Goal: Task Accomplishment & Management: Manage account settings

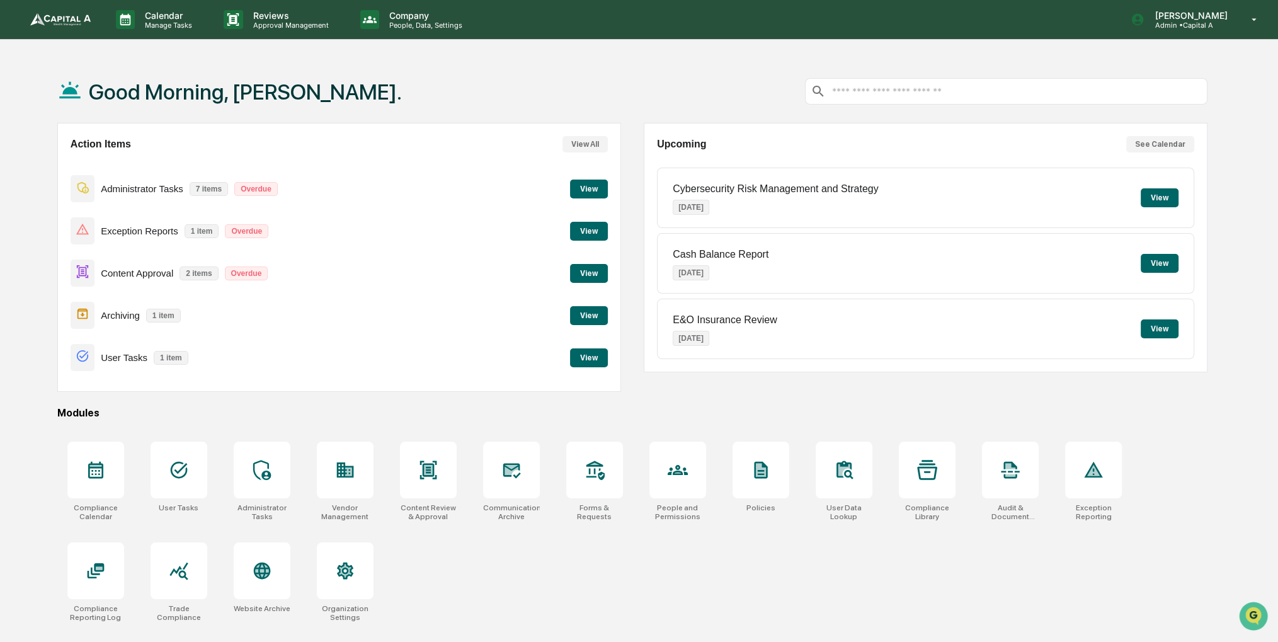
click at [604, 270] on button "View" at bounding box center [589, 273] width 38 height 19
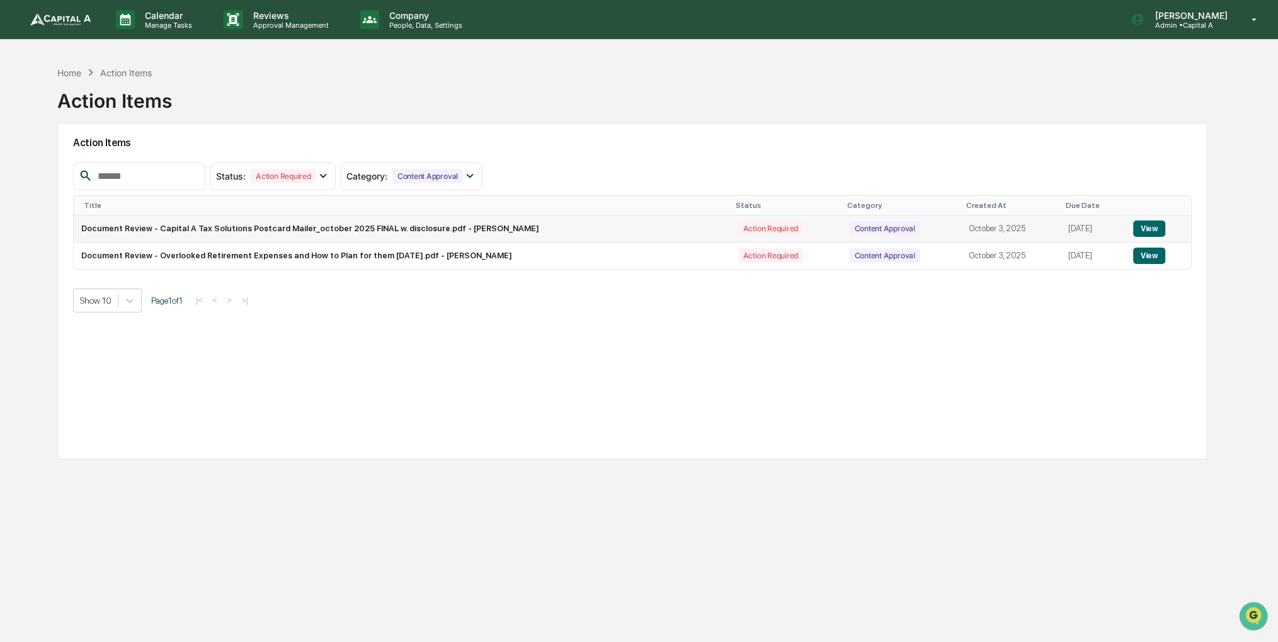
click at [1149, 229] on button "View" at bounding box center [1149, 229] width 32 height 16
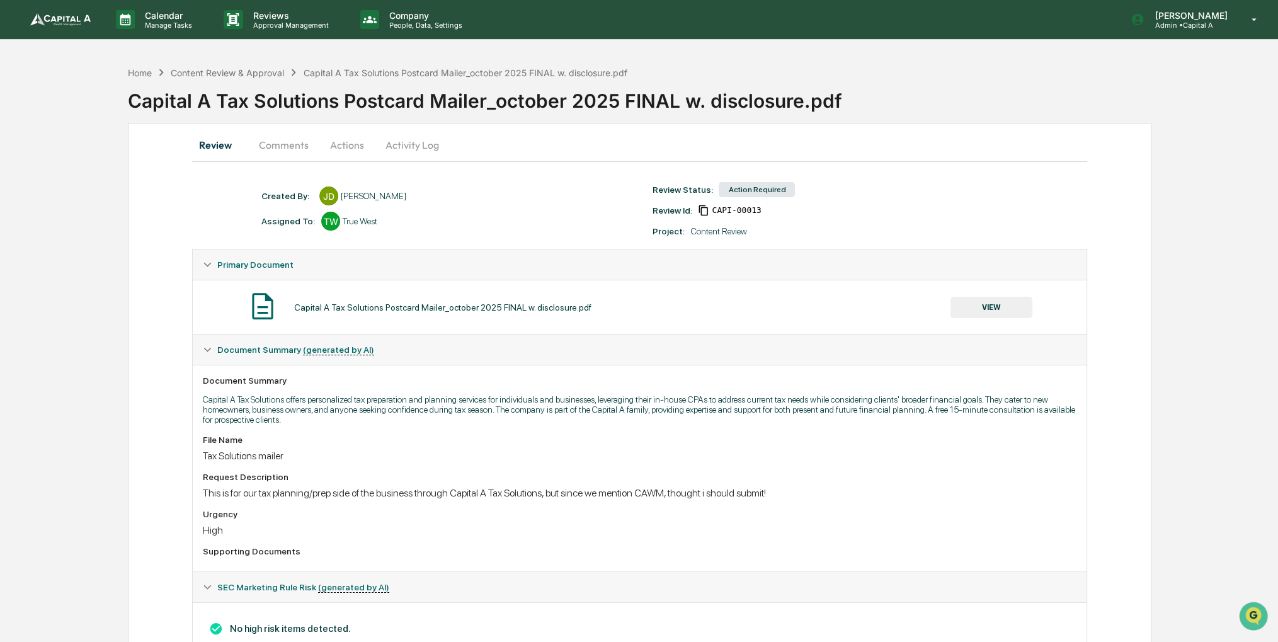
click at [361, 142] on button "Actions" at bounding box center [347, 145] width 57 height 30
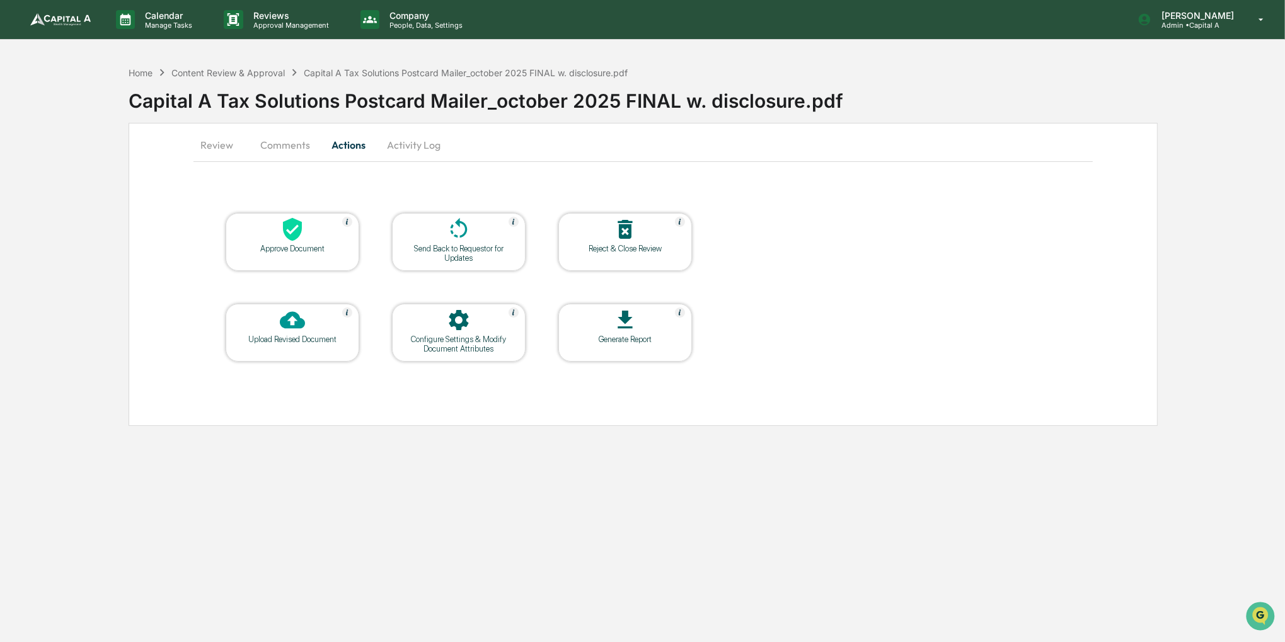
click at [305, 235] on div at bounding box center [292, 230] width 126 height 27
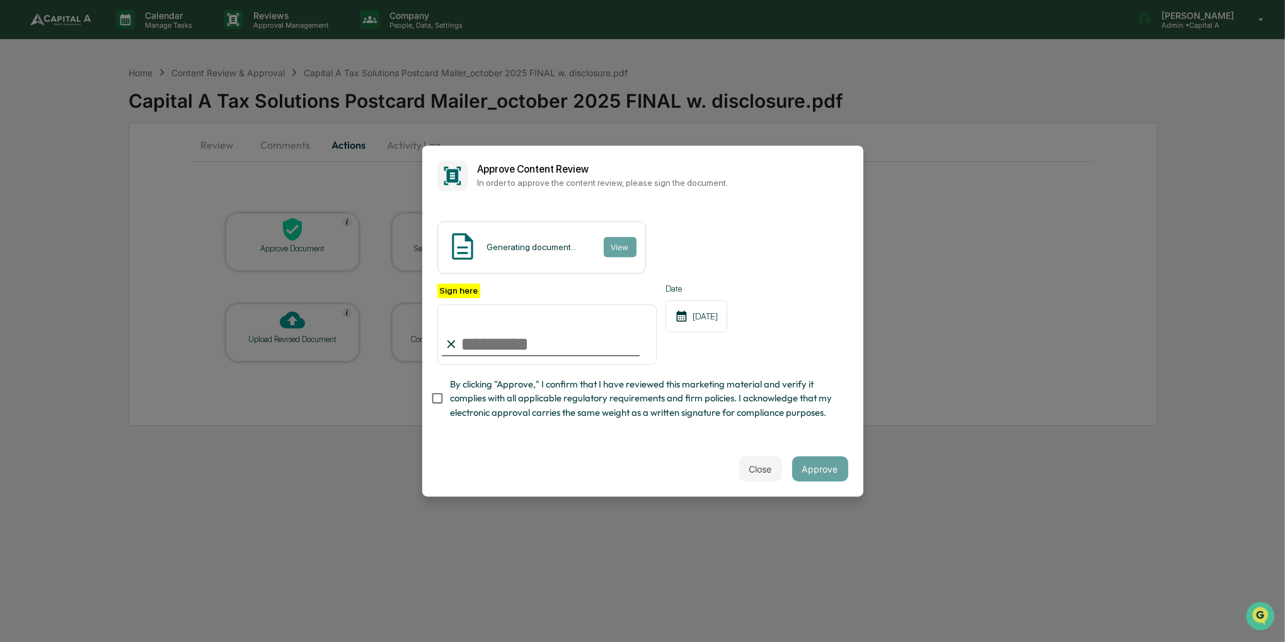
click at [489, 411] on span "By clicking "Approve," I confirm that I have reviewed this marketing material a…" at bounding box center [644, 398] width 388 height 42
click at [497, 327] on input "Sign here" at bounding box center [547, 334] width 220 height 60
type input "**********"
click at [817, 478] on button "Approve" at bounding box center [820, 468] width 56 height 25
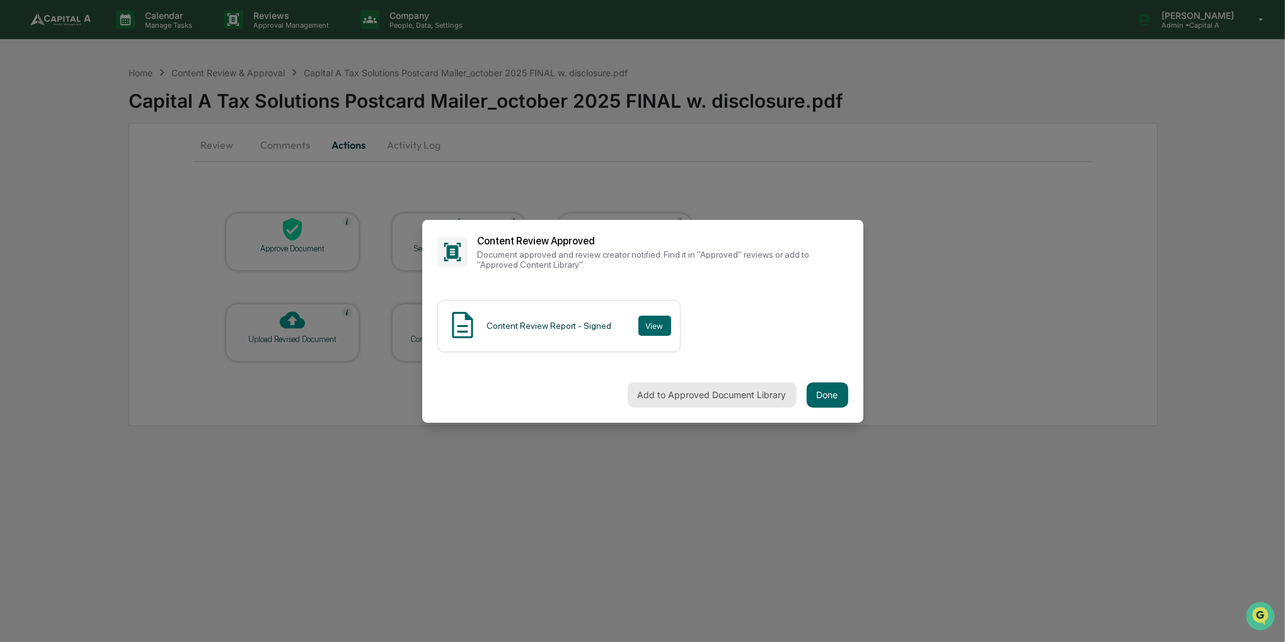
click at [703, 399] on button "Add to Approved Document Library" at bounding box center [712, 394] width 169 height 25
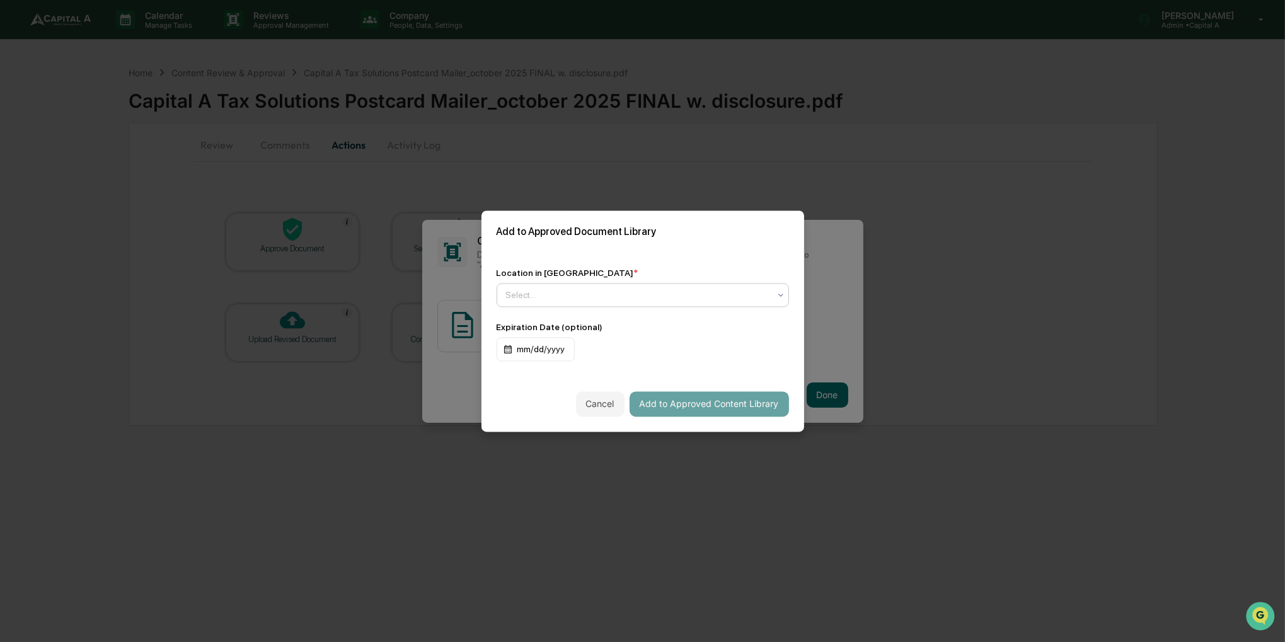
click at [769, 296] on div "Select..." at bounding box center [638, 295] width 276 height 18
click at [776, 297] on div at bounding box center [781, 295] width 10 height 23
drag, startPoint x: 769, startPoint y: 297, endPoint x: 764, endPoint y: 270, distance: 26.9
click at [764, 270] on div "Location in Library *" at bounding box center [642, 273] width 292 height 10
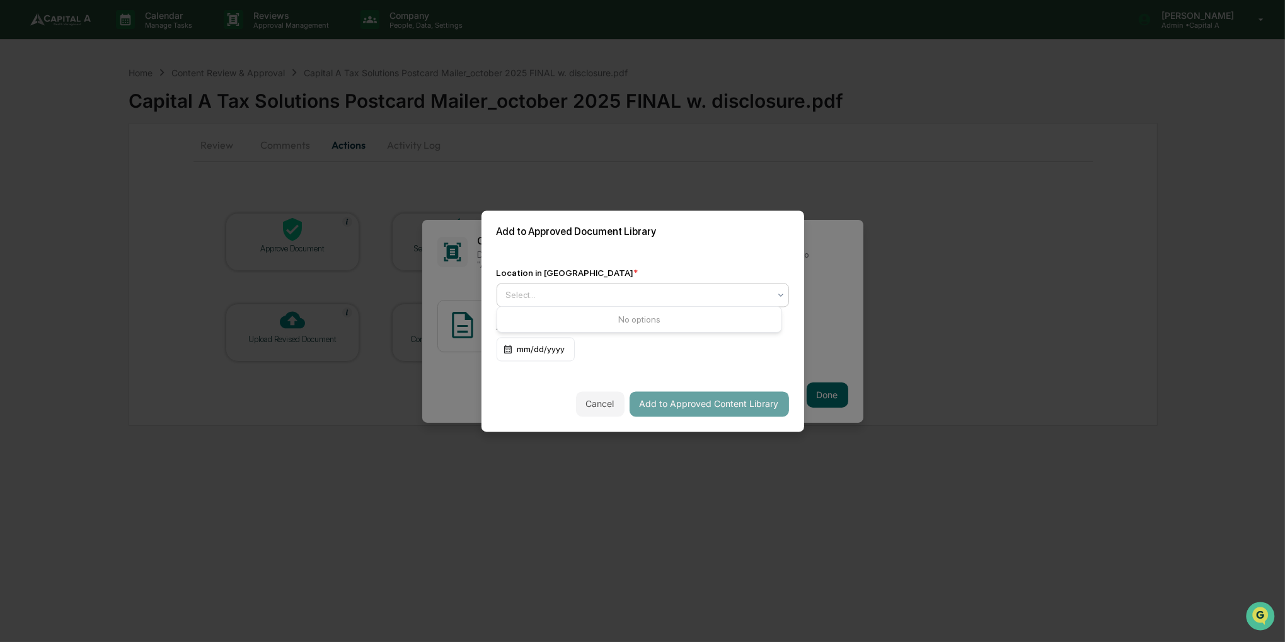
click at [776, 290] on icon at bounding box center [781, 295] width 10 height 10
click at [776, 295] on icon at bounding box center [781, 295] width 10 height 10
click at [776, 299] on div at bounding box center [781, 295] width 10 height 23
click at [776, 294] on icon at bounding box center [781, 295] width 10 height 10
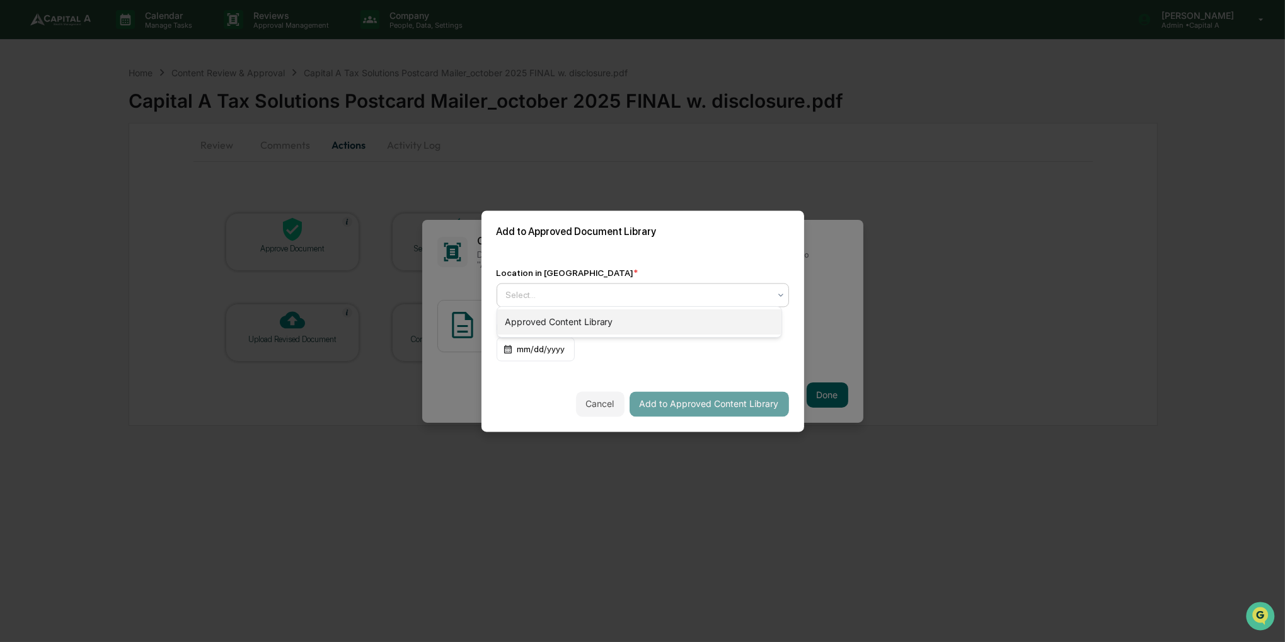
click at [740, 322] on div "Approved Content Library" at bounding box center [639, 321] width 285 height 25
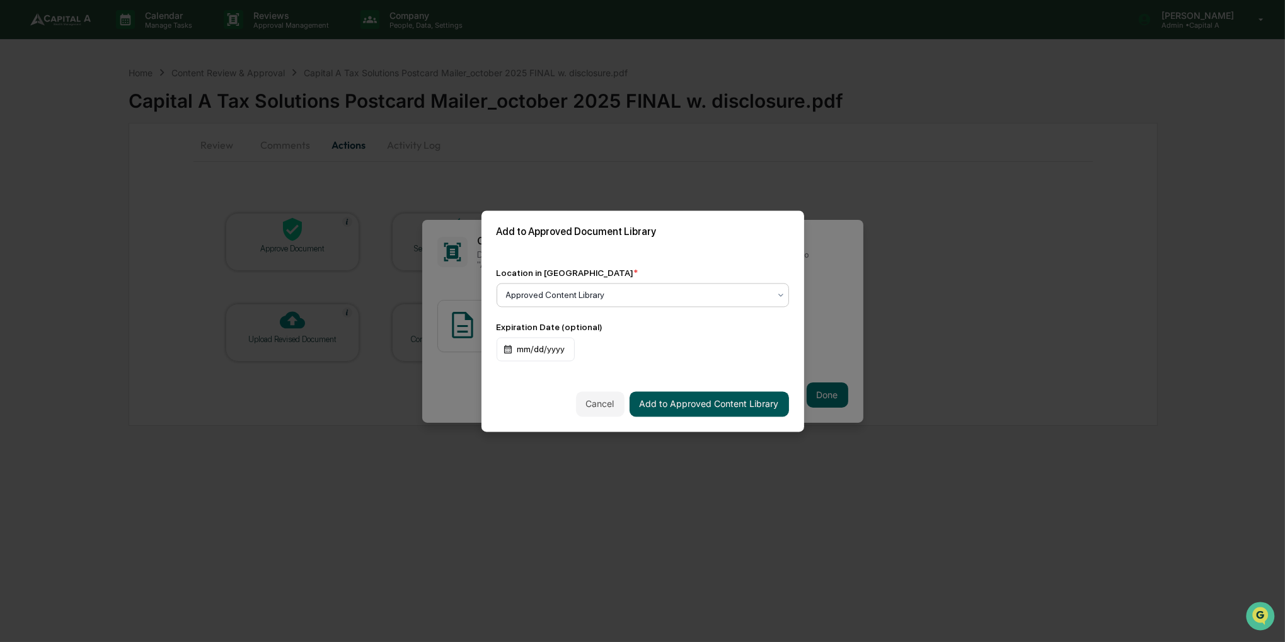
click at [693, 398] on button "Add to Approved Content Library" at bounding box center [708, 403] width 159 height 25
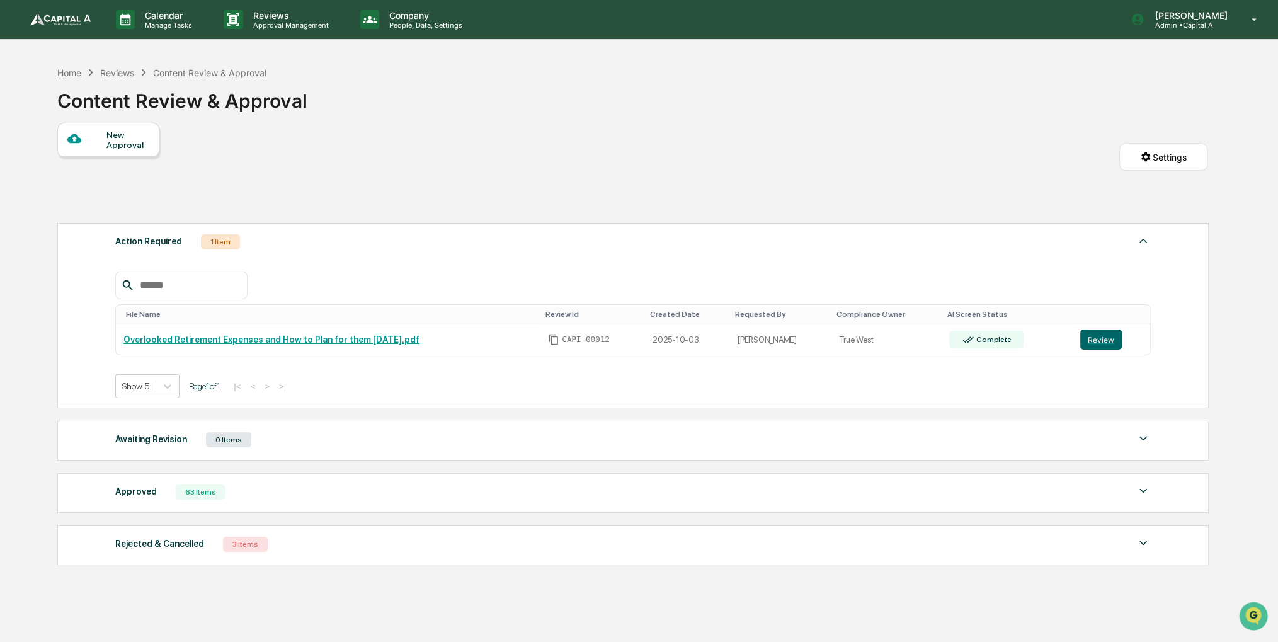
click at [81, 72] on div "Home" at bounding box center [69, 72] width 24 height 11
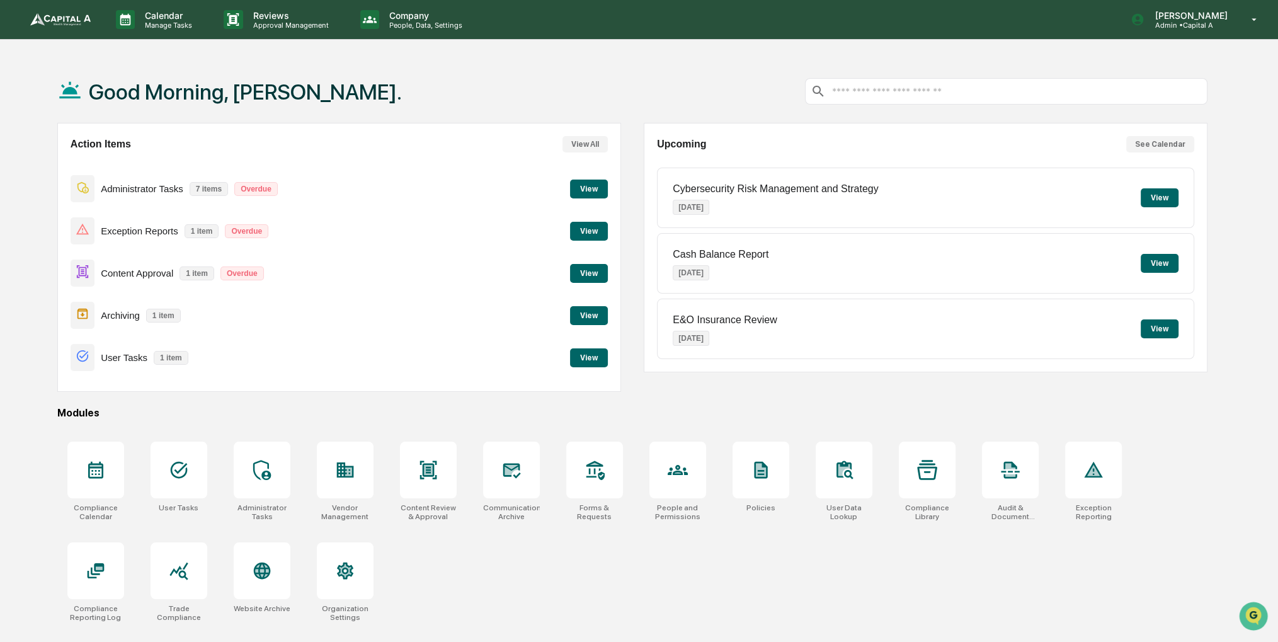
click at [602, 279] on button "View" at bounding box center [589, 273] width 38 height 19
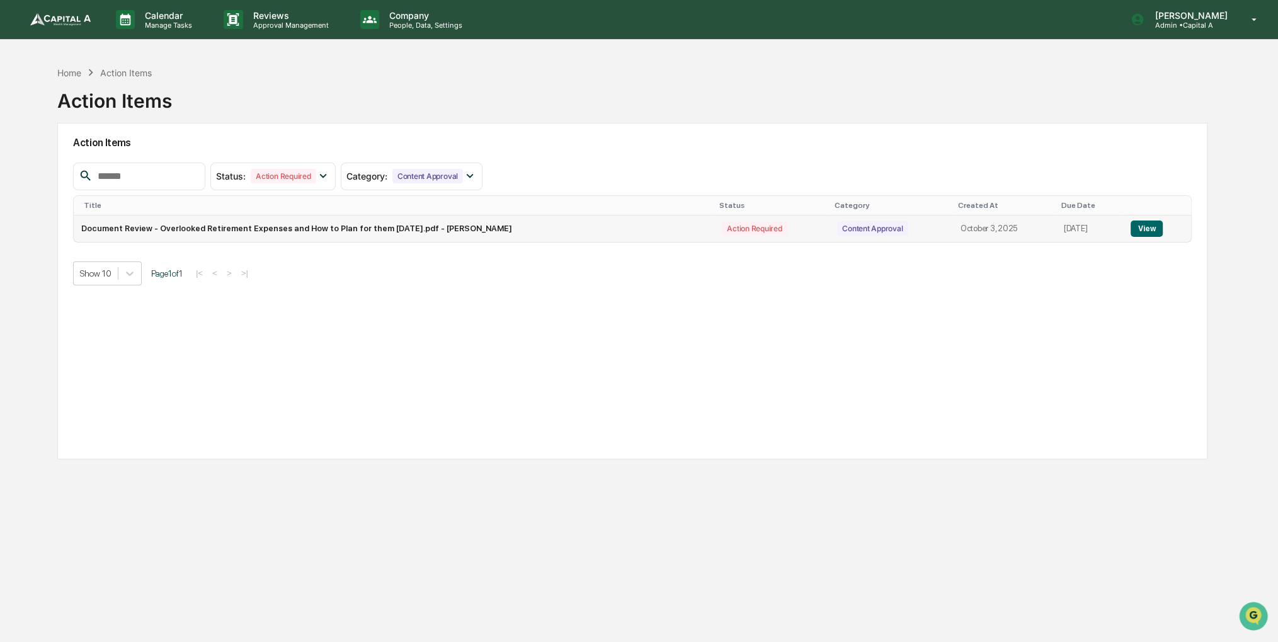
click at [1160, 230] on button "View" at bounding box center [1147, 229] width 32 height 16
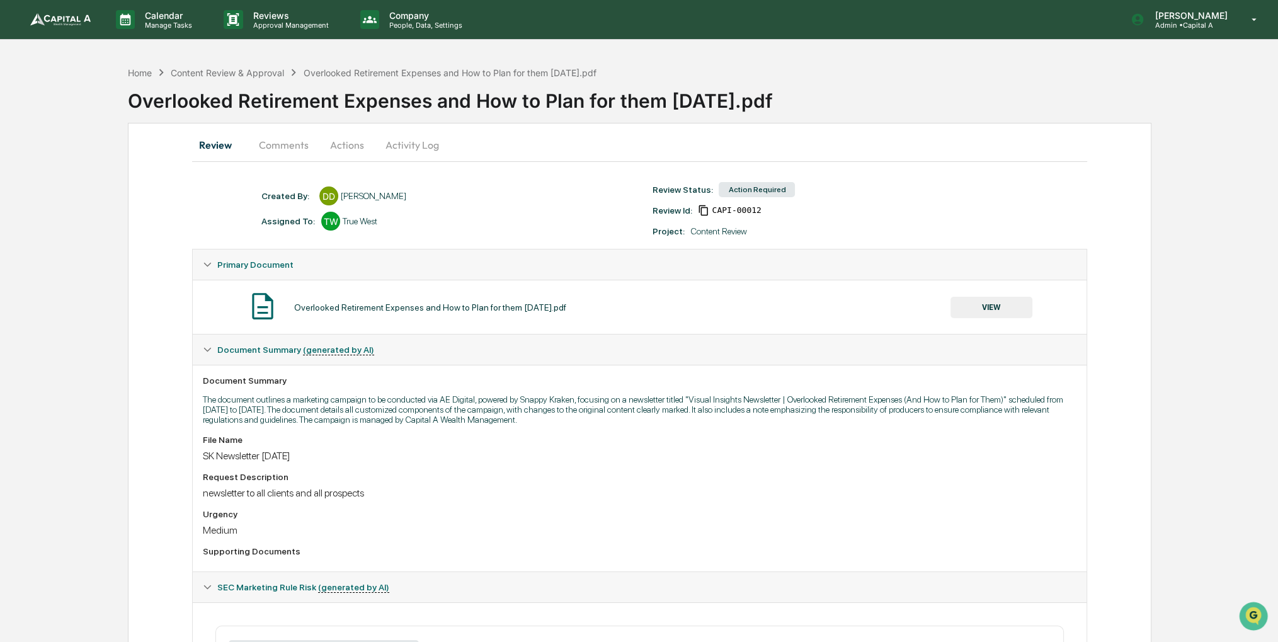
click at [280, 137] on button "Comments" at bounding box center [284, 145] width 70 height 30
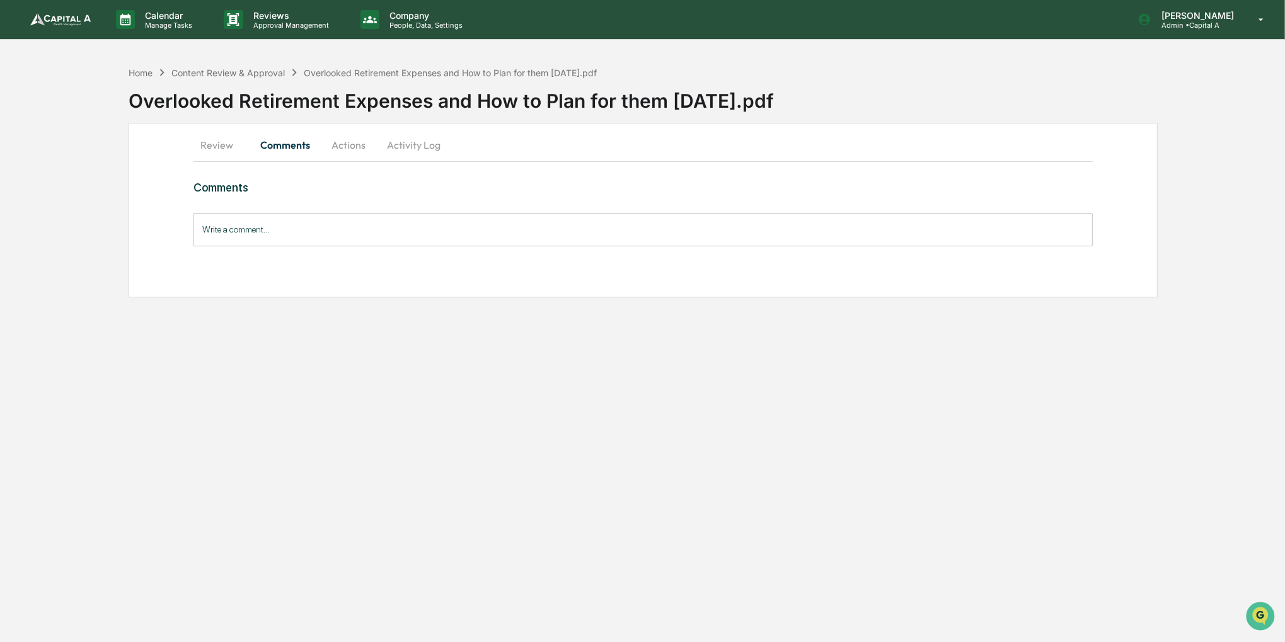
click at [344, 145] on button "Actions" at bounding box center [348, 145] width 57 height 30
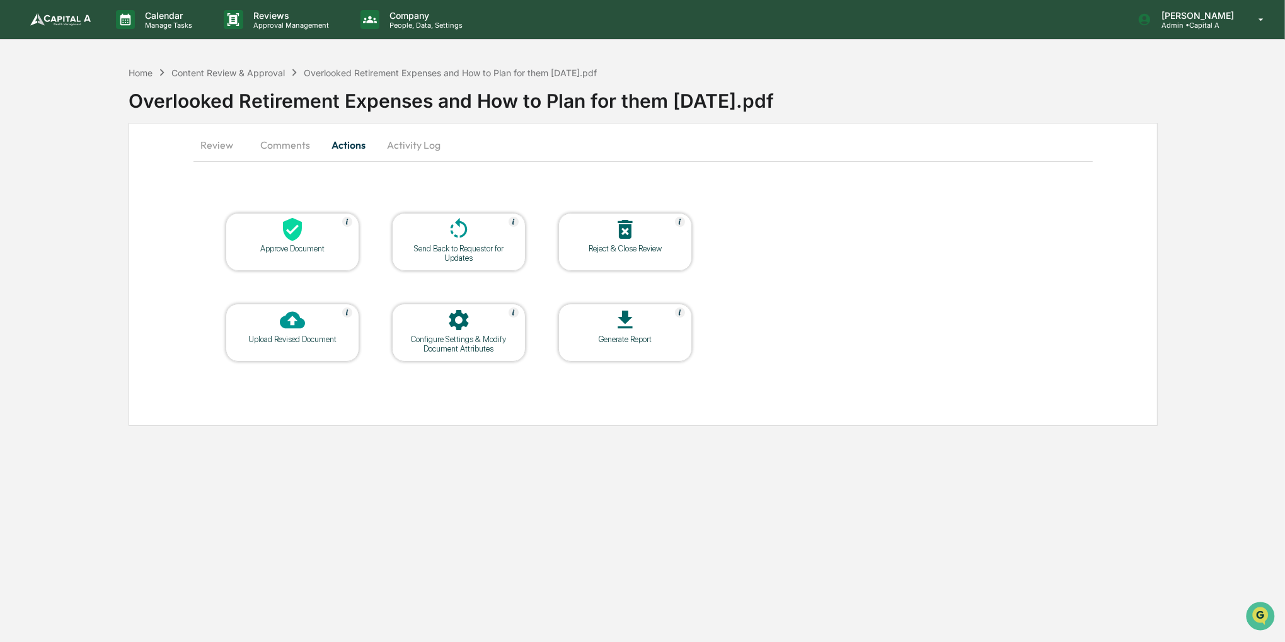
click at [317, 244] on div "Approve Document" at bounding box center [292, 248] width 113 height 9
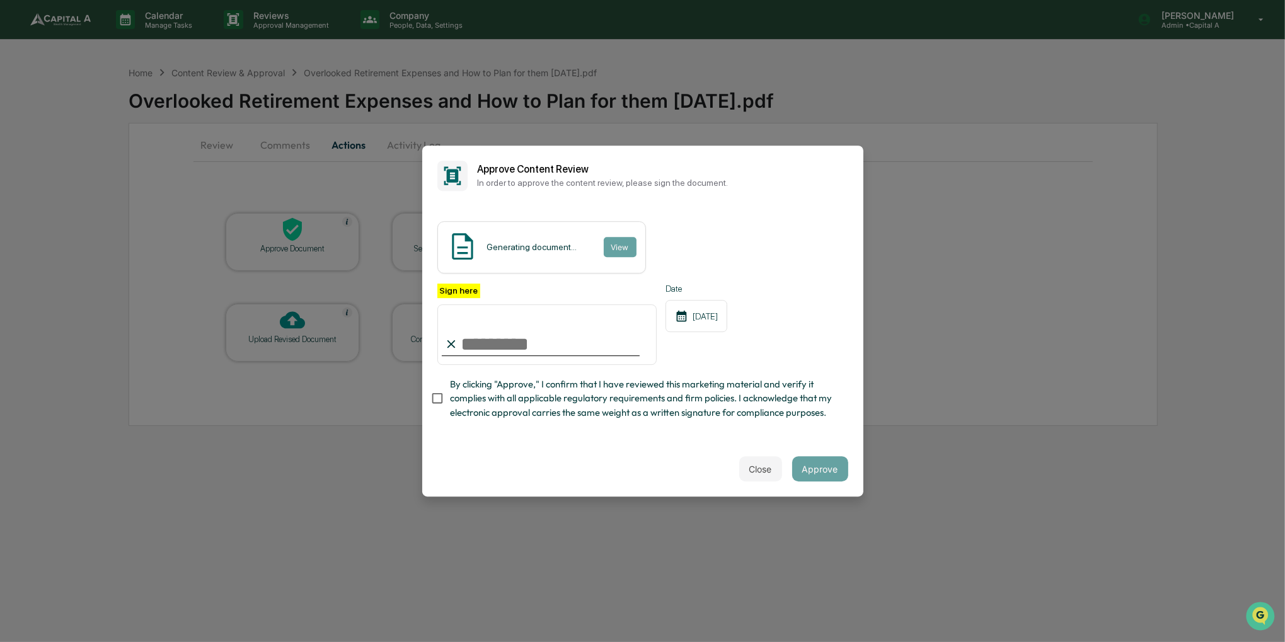
click at [472, 400] on span "By clicking "Approve," I confirm that I have reviewed this marketing material a…" at bounding box center [644, 398] width 388 height 42
click at [489, 343] on input "Sign here" at bounding box center [547, 334] width 220 height 60
type input "**********"
click at [806, 478] on button "Approve" at bounding box center [820, 468] width 56 height 25
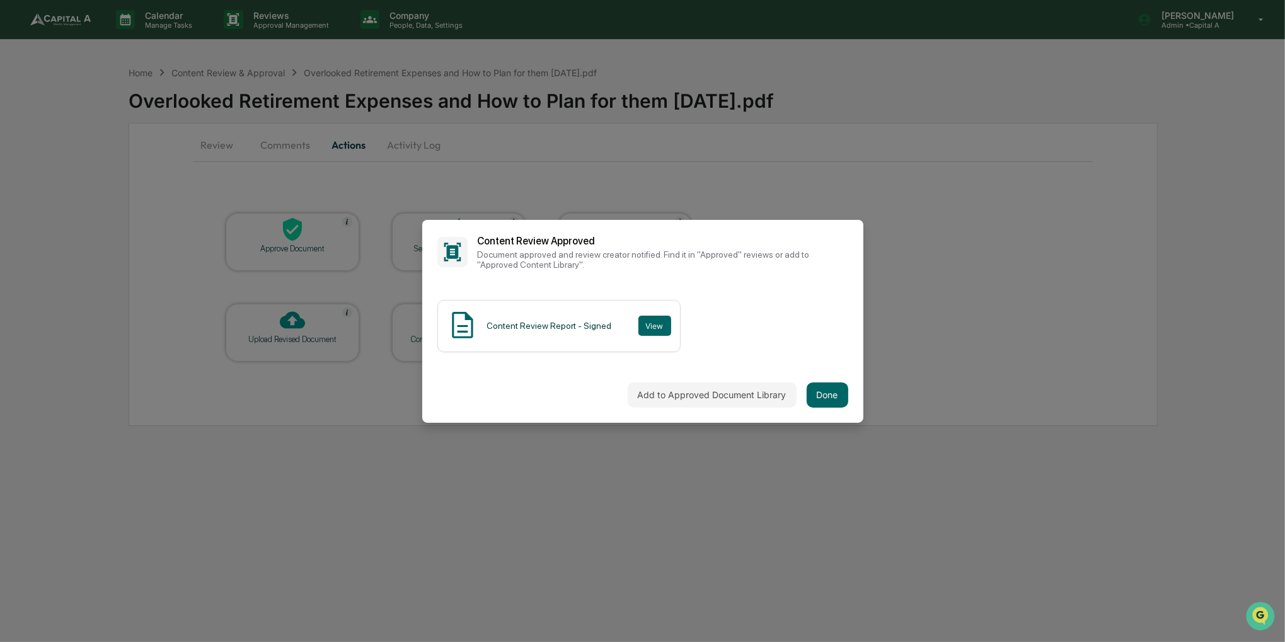
click at [755, 377] on div "Add to Approved Document Library Done" at bounding box center [642, 394] width 441 height 55
click at [755, 395] on button "Add to Approved Document Library" at bounding box center [712, 394] width 169 height 25
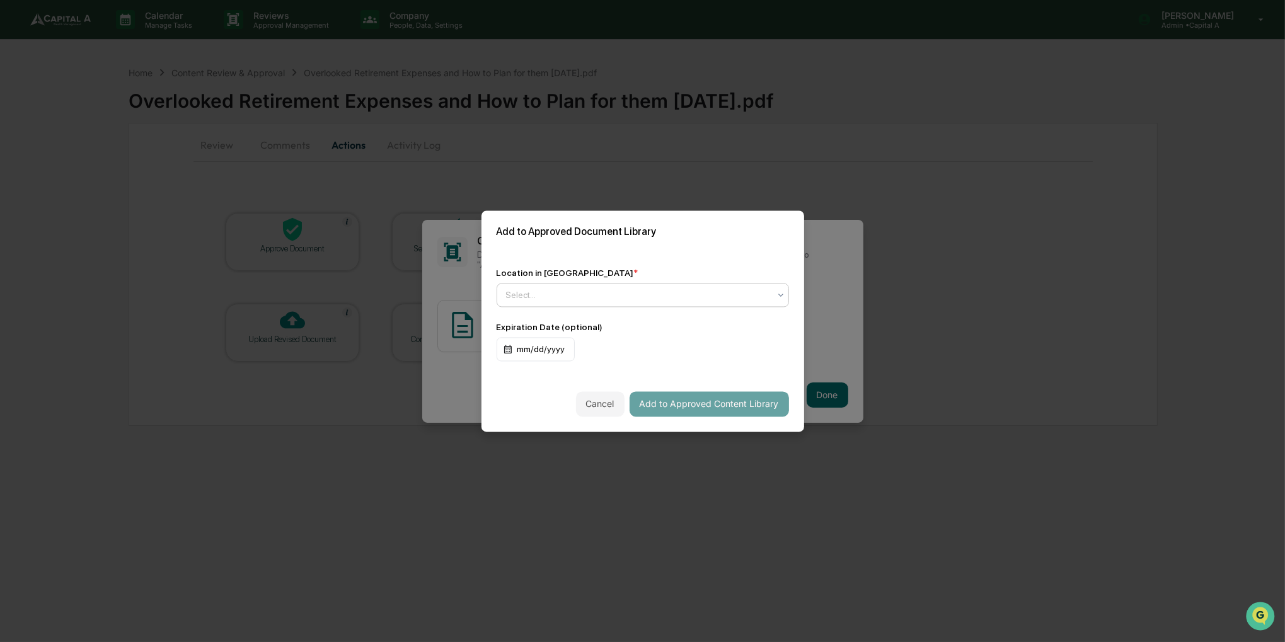
click at [660, 297] on div at bounding box center [637, 295] width 263 height 13
click at [658, 297] on div at bounding box center [637, 295] width 263 height 13
click at [746, 295] on div at bounding box center [637, 295] width 263 height 13
click at [776, 292] on icon at bounding box center [781, 295] width 10 height 10
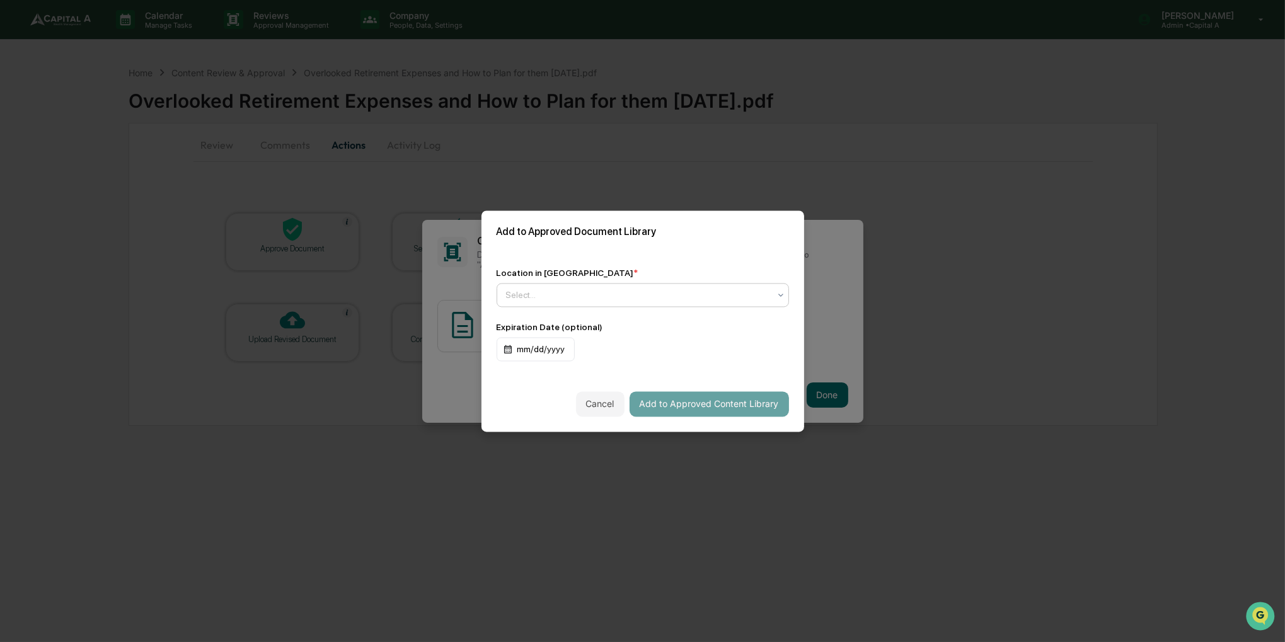
click at [776, 290] on icon at bounding box center [781, 295] width 10 height 10
click at [776, 294] on icon at bounding box center [781, 295] width 10 height 10
click at [552, 294] on div at bounding box center [637, 295] width 263 height 13
click at [553, 326] on div "Approved Content Library" at bounding box center [639, 321] width 285 height 25
click at [656, 407] on button "Add to Approved Content Library" at bounding box center [708, 403] width 159 height 25
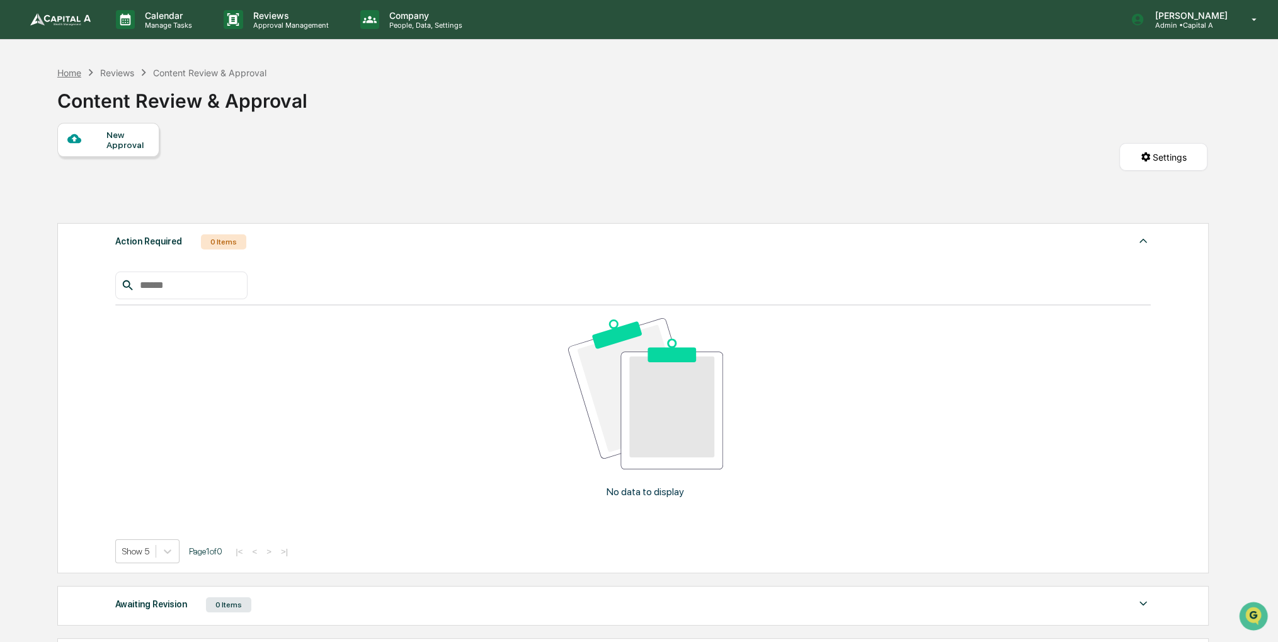
click at [76, 73] on div "Home" at bounding box center [69, 72] width 24 height 11
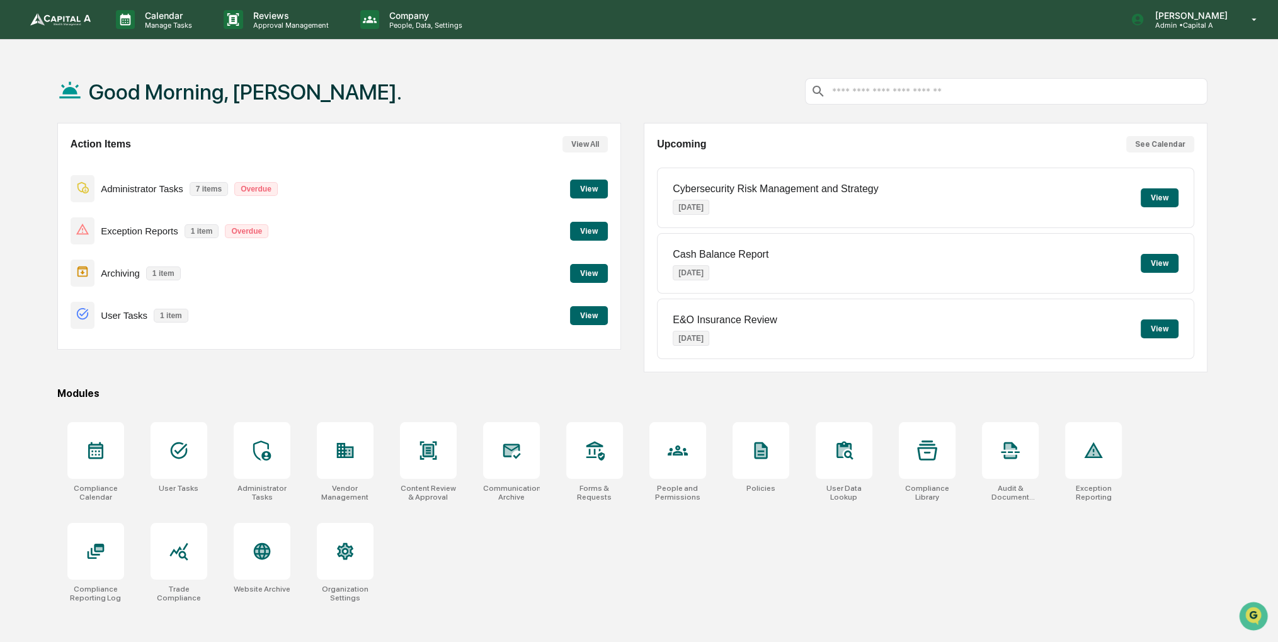
click at [587, 282] on button "View" at bounding box center [589, 273] width 38 height 19
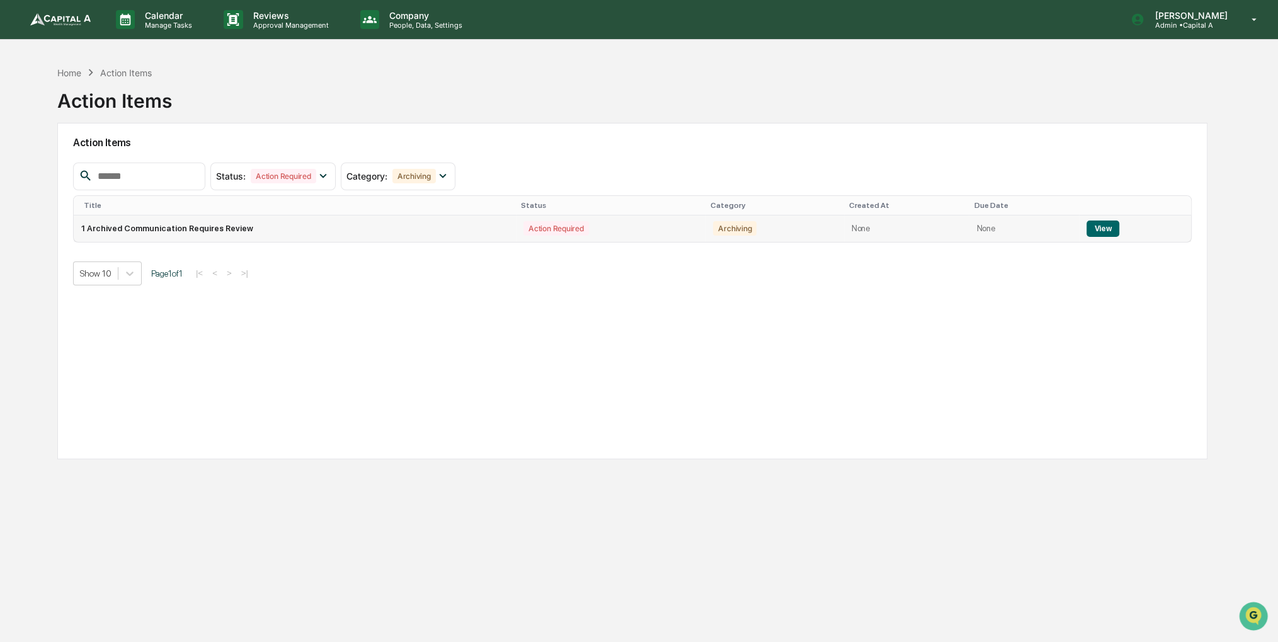
click at [1096, 234] on button "View" at bounding box center [1103, 229] width 32 height 16
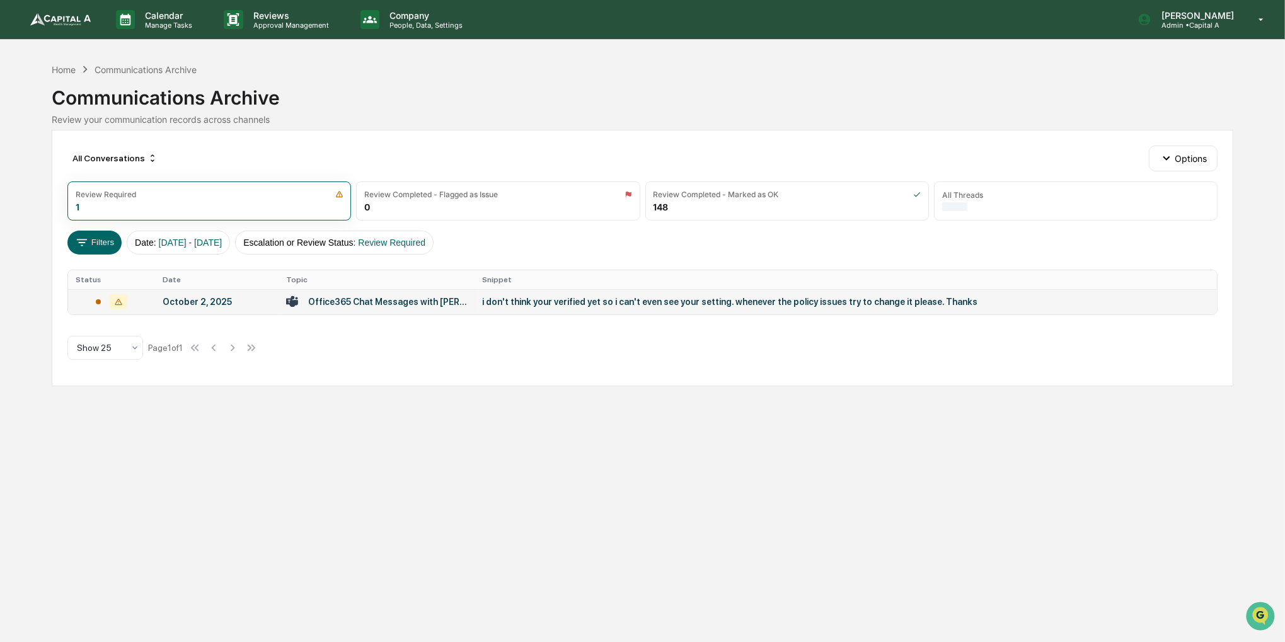
click at [427, 312] on td "Office365 Chat Messages with [PERSON_NAME], CFA®, [PERSON_NAME], CRPC™ on [DATE]" at bounding box center [376, 301] width 197 height 25
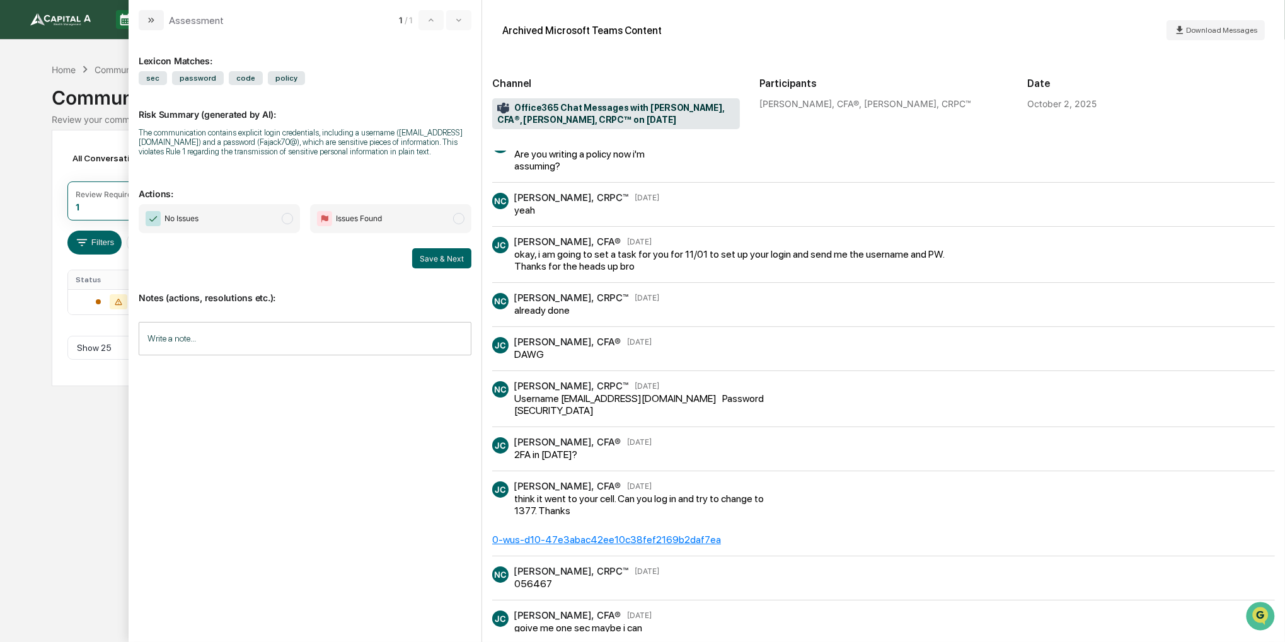
scroll to position [163, 0]
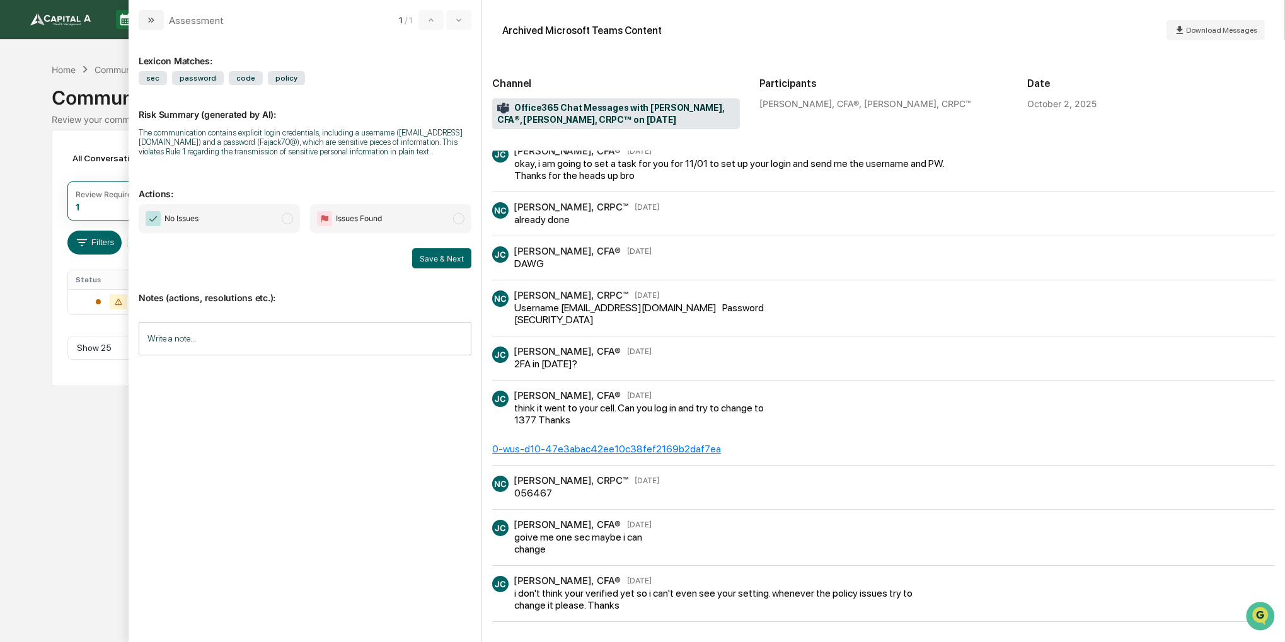
click at [231, 218] on span "No Issues" at bounding box center [219, 218] width 161 height 29
click at [440, 256] on button "Save & Next" at bounding box center [441, 258] width 59 height 20
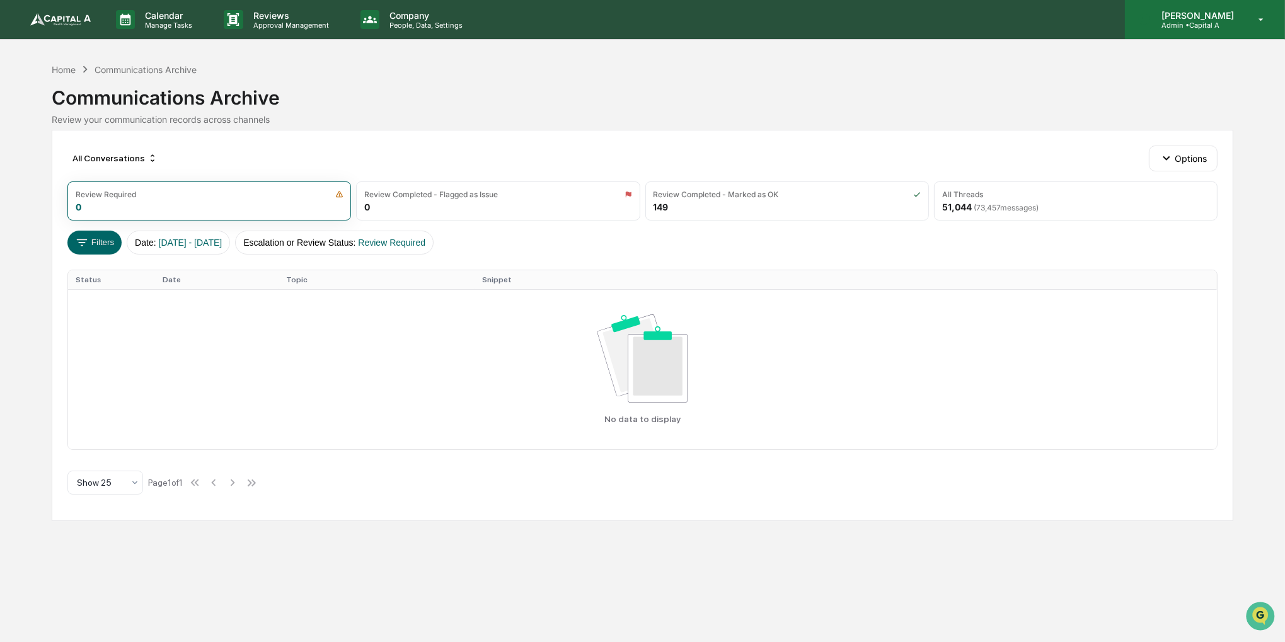
click at [1234, 26] on p "Admin • Capital A" at bounding box center [1195, 25] width 89 height 9
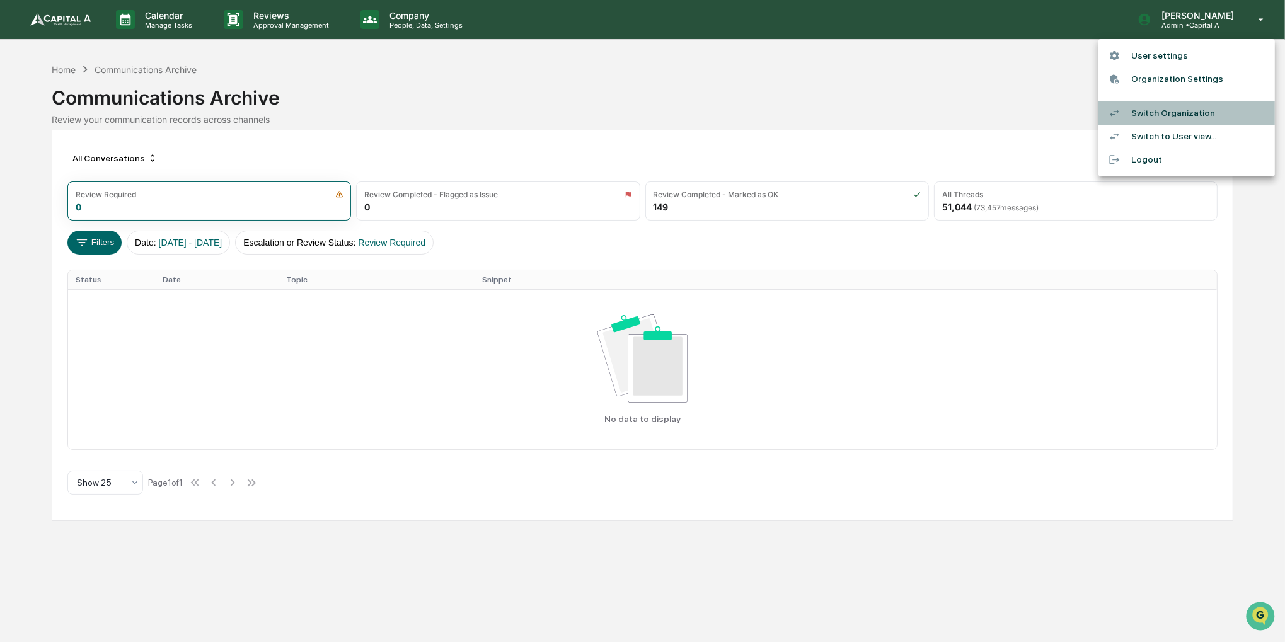
click at [1190, 115] on li "Switch Organization" at bounding box center [1186, 112] width 176 height 23
